Goal: Check status

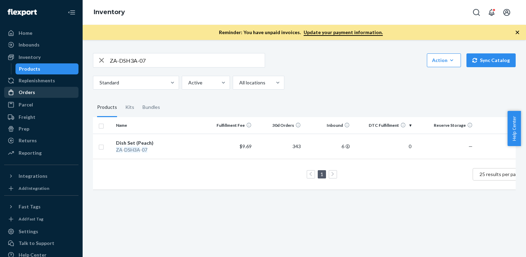
click at [41, 94] on div "Orders" at bounding box center [41, 92] width 73 height 10
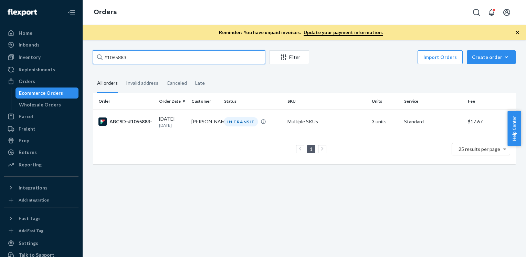
click at [179, 53] on input "#1065883" at bounding box center [179, 57] width 172 height 14
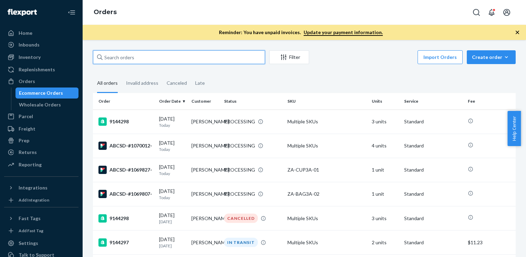
paste input "1069238"
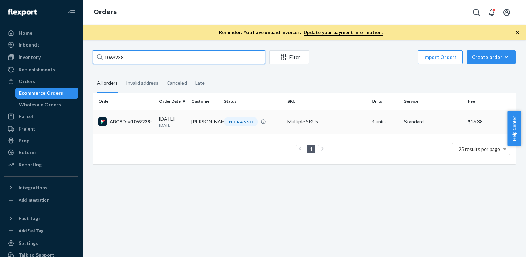
type input "1069238"
click at [192, 116] on td "[PERSON_NAME]" at bounding box center [205, 121] width 32 height 24
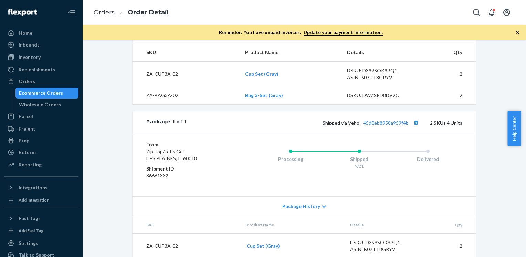
scroll to position [263, 0]
